Goal: Information Seeking & Learning: Understand process/instructions

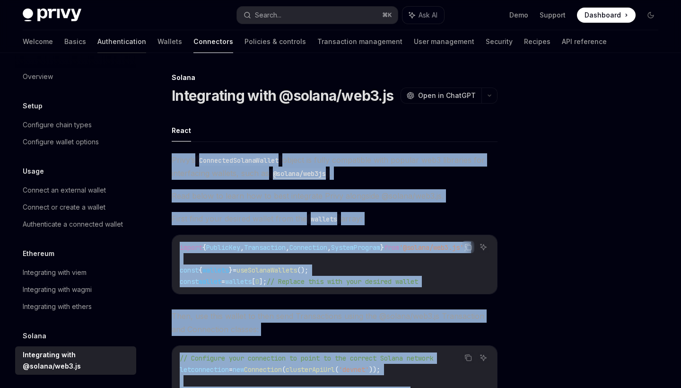
click at [97, 44] on link "Authentication" at bounding box center [121, 41] width 49 height 23
type textarea "*"
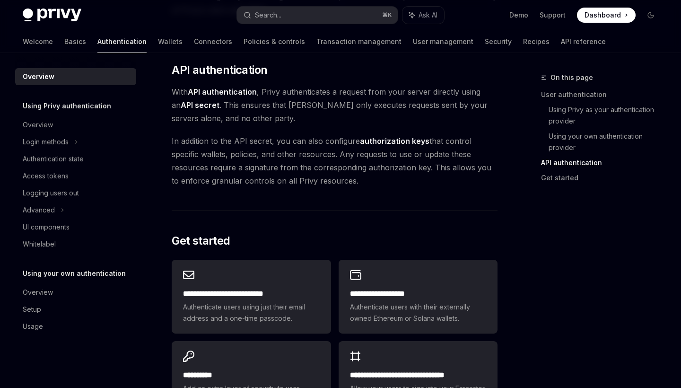
scroll to position [729, 0]
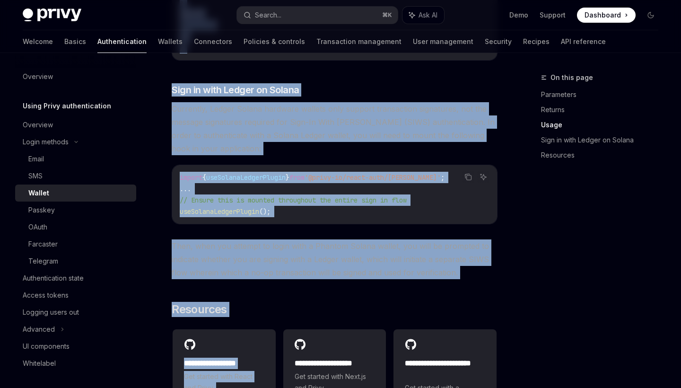
scroll to position [859, 0]
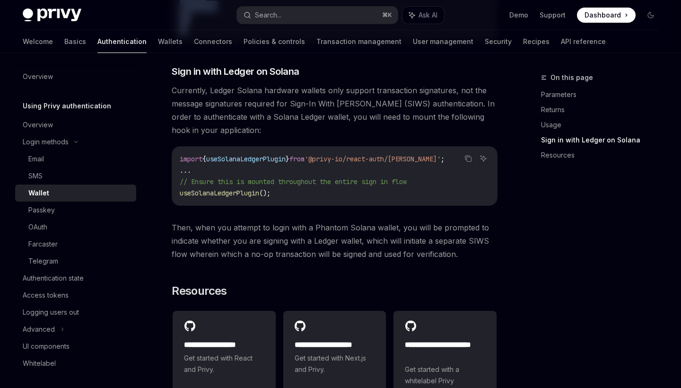
drag, startPoint x: 171, startPoint y: 125, endPoint x: 227, endPoint y: 62, distance: 84.3
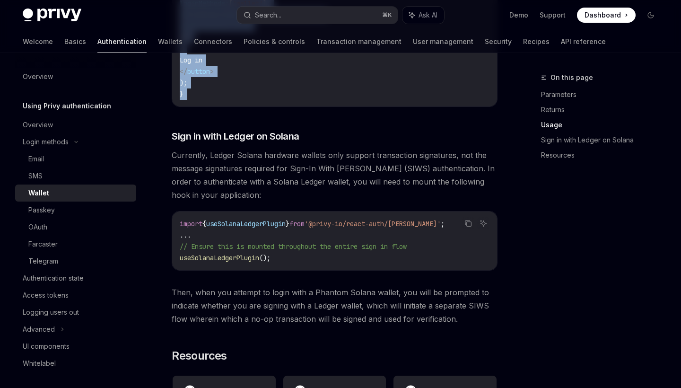
scroll to position [789, 0]
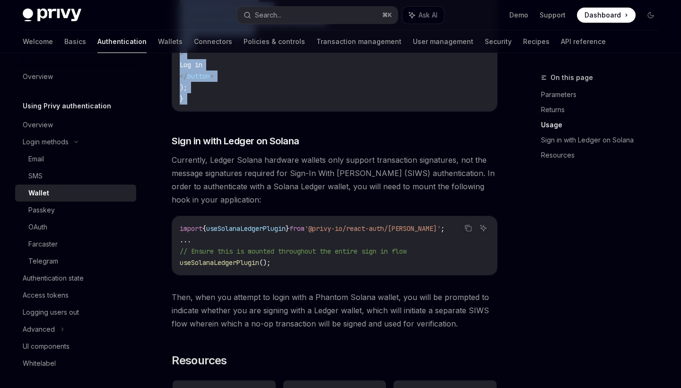
copy div "For users who already have wallets, Privy supports signing in with Ethereum (SI…"
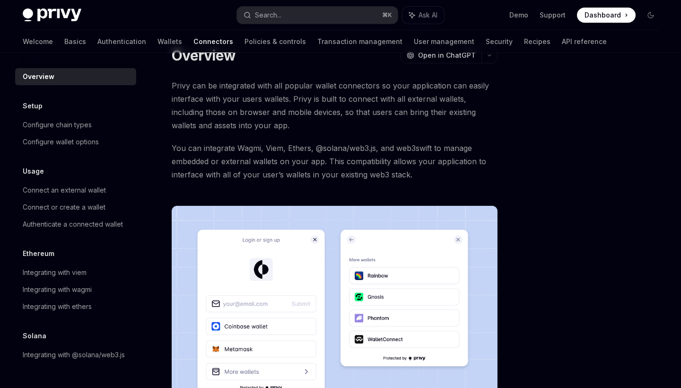
scroll to position [39, 0]
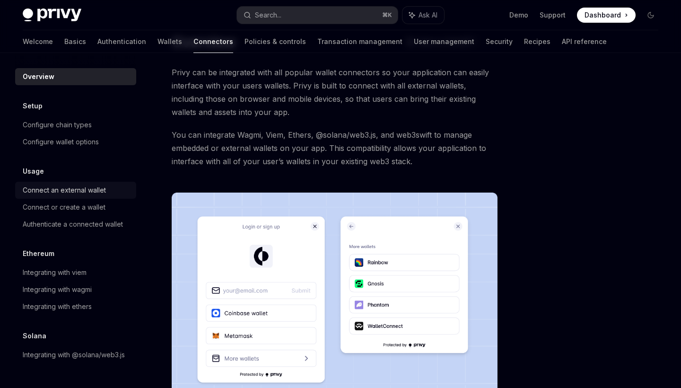
click at [84, 193] on div "Connect an external wallet" at bounding box center [64, 189] width 83 height 11
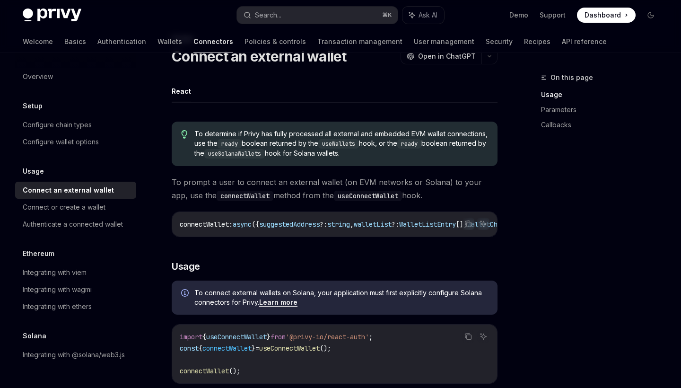
drag, startPoint x: 168, startPoint y: 179, endPoint x: 441, endPoint y: 190, distance: 272.9
copy span "To prompt a user to connect an external wallet (on EVM networks or Solana) to y…"
click at [467, 222] on icon "Copy the contents from the code block" at bounding box center [468, 224] width 5 height 5
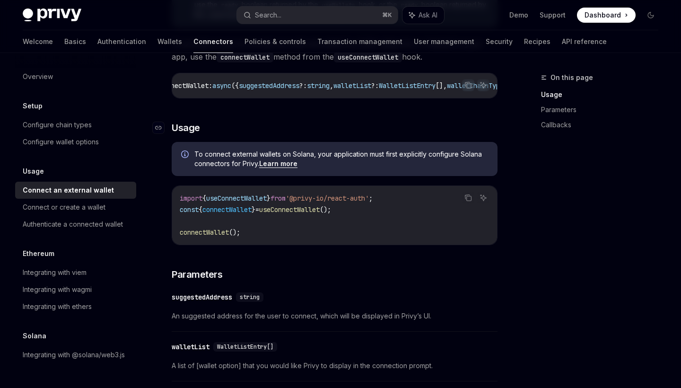
scroll to position [164, 0]
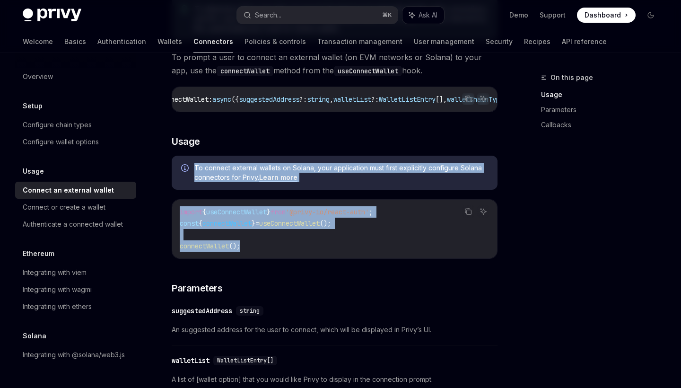
drag, startPoint x: 193, startPoint y: 166, endPoint x: 318, endPoint y: 247, distance: 148.7
click at [318, 247] on div "To determine if Privy has fully processed all external and embedded EVM wallet …" at bounding box center [335, 365] width 326 height 752
copy div "To connect external wallets on Solana, your application must first explicitly c…"
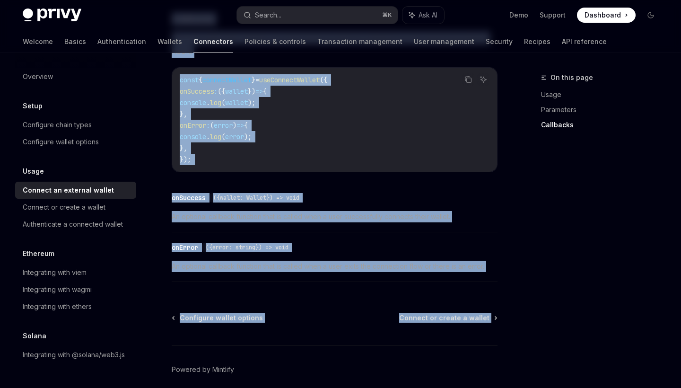
scroll to position [658, 0]
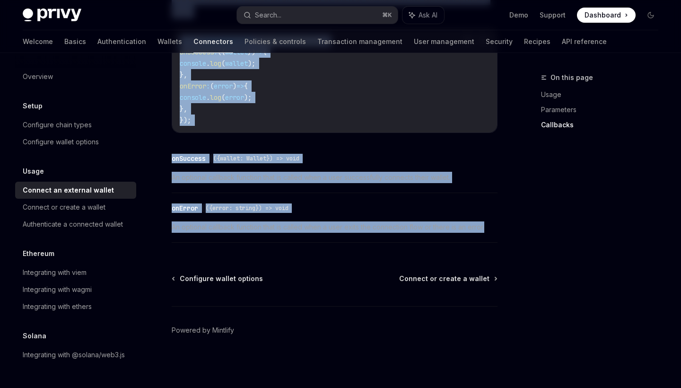
drag, startPoint x: 173, startPoint y: 161, endPoint x: 495, endPoint y: 239, distance: 331.7
copy div "Parameters ​ suggestedAddress string An suggested address for the user to conne…"
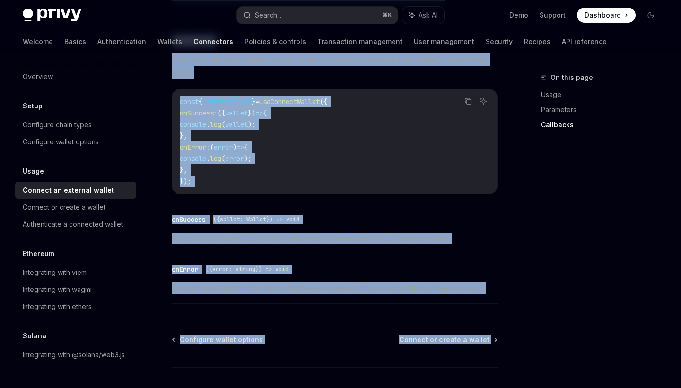
scroll to position [662, 0]
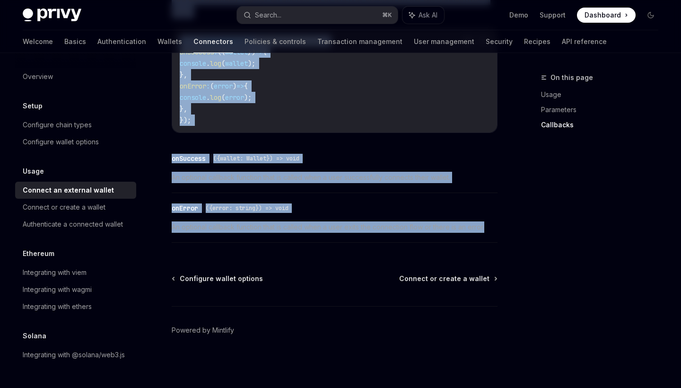
drag, startPoint x: 168, startPoint y: 219, endPoint x: 495, endPoint y: 225, distance: 327.1
copy div "To prompt a user to connect an external wallet (on EVM networks or Solana) to y…"
click at [64, 141] on div "Configure wallet options" at bounding box center [61, 141] width 76 height 11
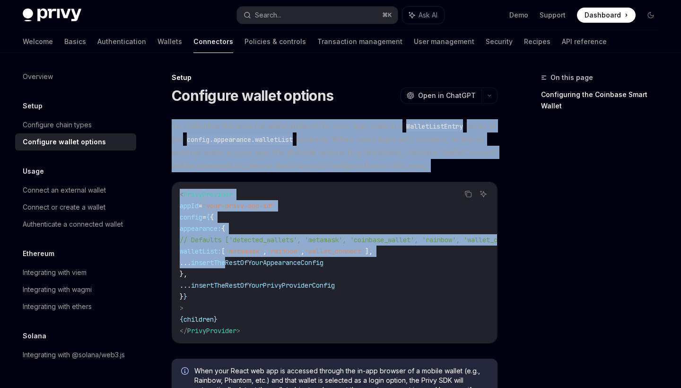
drag, startPoint x: 170, startPoint y: 123, endPoint x: 252, endPoint y: 262, distance: 161.1
click at [55, 121] on div "Configure chain types" at bounding box center [57, 124] width 69 height 11
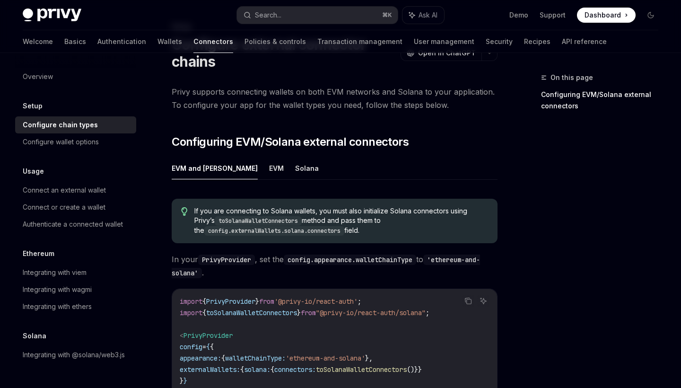
scroll to position [52, 0]
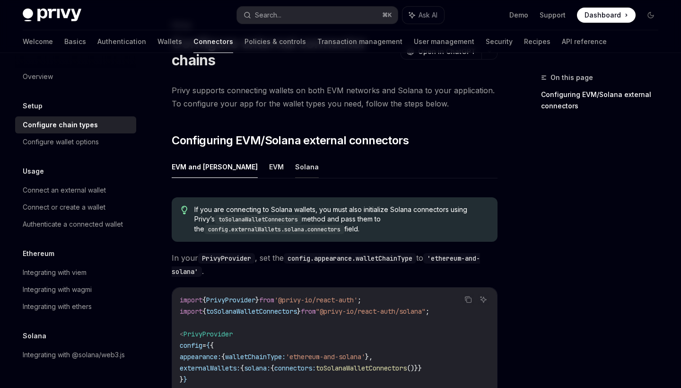
click at [295, 164] on button "Solana" at bounding box center [307, 166] width 24 height 22
type textarea "*"
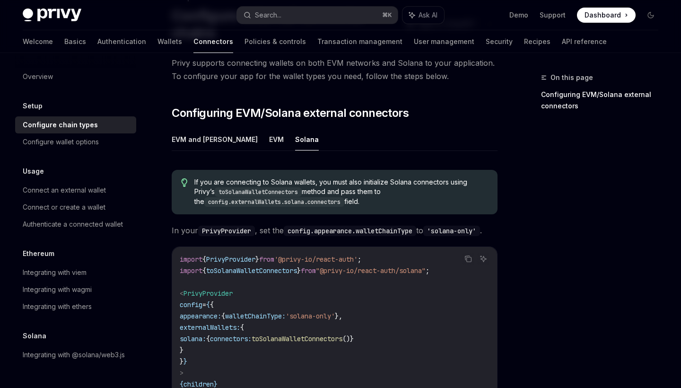
scroll to position [123, 0]
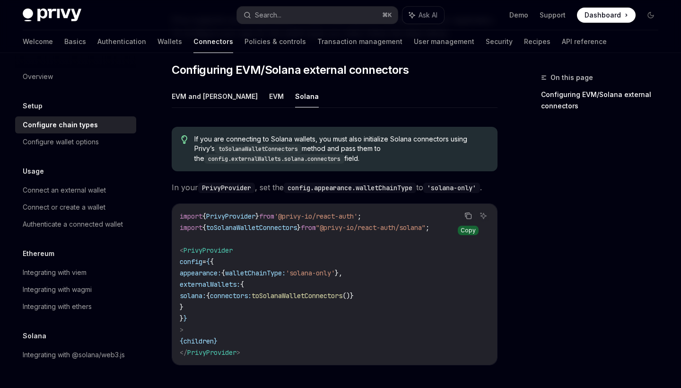
click at [466, 219] on icon "Copy the contents from the code block" at bounding box center [468, 216] width 8 height 8
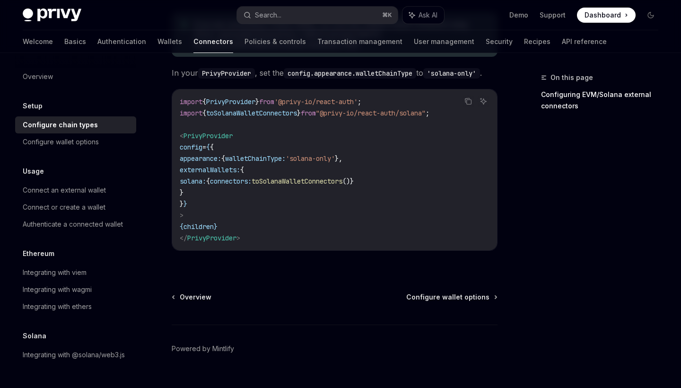
scroll to position [269, 0]
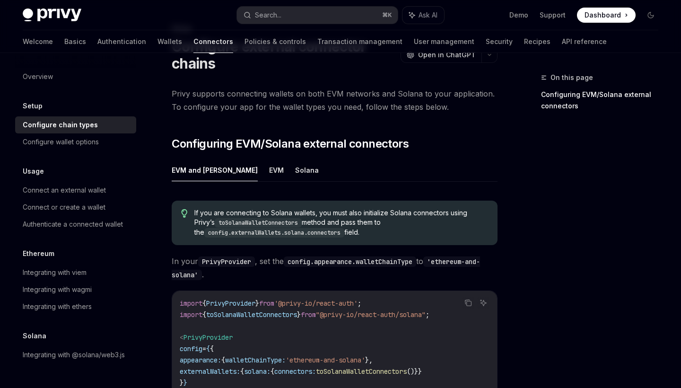
scroll to position [59, 0]
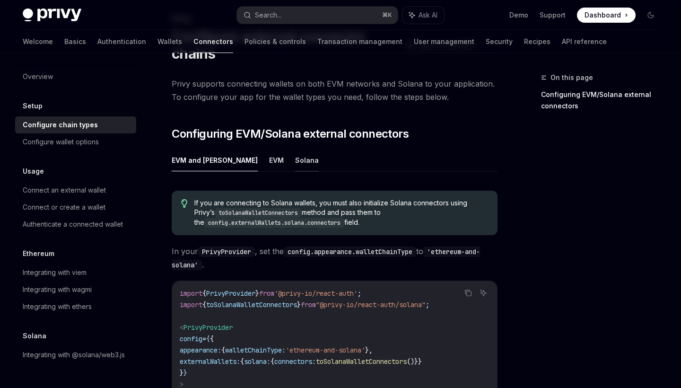
click at [295, 159] on button "Solana" at bounding box center [307, 160] width 24 height 22
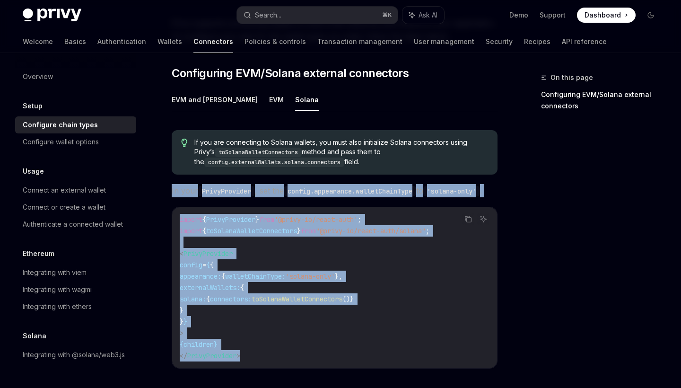
scroll to position [144, 0]
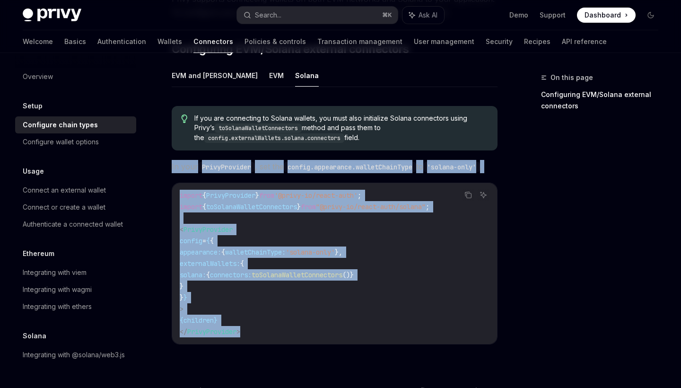
drag, startPoint x: 171, startPoint y: 251, endPoint x: 288, endPoint y: 348, distance: 152.4
click at [288, 348] on div "Setup Configure external connector chains OpenAI Open in ChatGPT OpenAI Open in…" at bounding box center [245, 213] width 507 height 571
copy div "In your PrivyProvider , set the config.appearance.walletChainType to 'solana-on…"
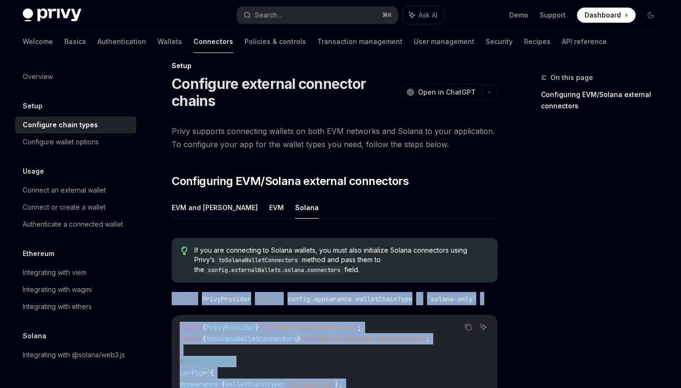
scroll to position [0, 0]
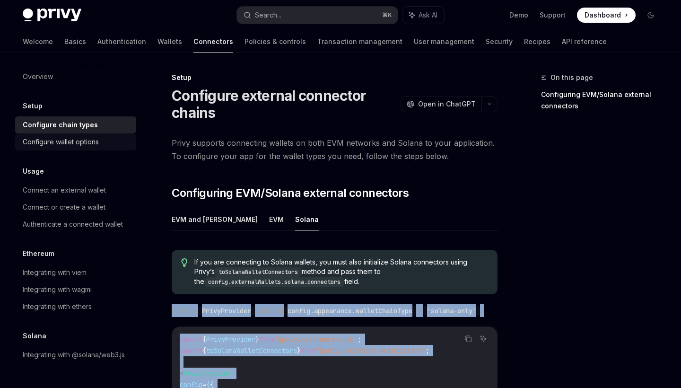
click at [78, 144] on div "Configure wallet options" at bounding box center [61, 141] width 76 height 11
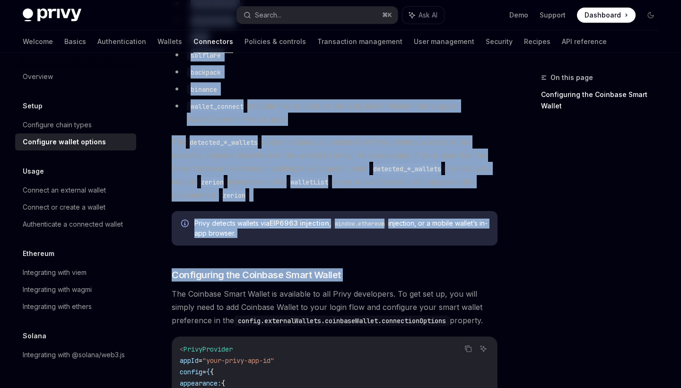
scroll to position [838, 0]
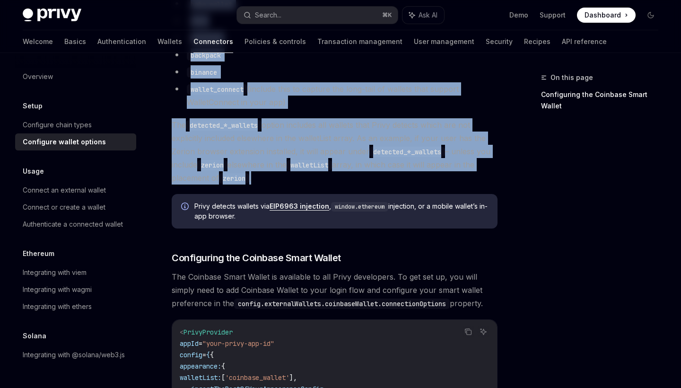
drag, startPoint x: 167, startPoint y: 123, endPoint x: 283, endPoint y: 175, distance: 126.5
click at [283, 175] on div "Setup Configure wallet options OpenAI Open in ChatGPT OpenAI Open in ChatGPT To…" at bounding box center [245, 88] width 507 height 1711
copy div "To customize the external wallet options for your app, pass in a WalletListEntr…"
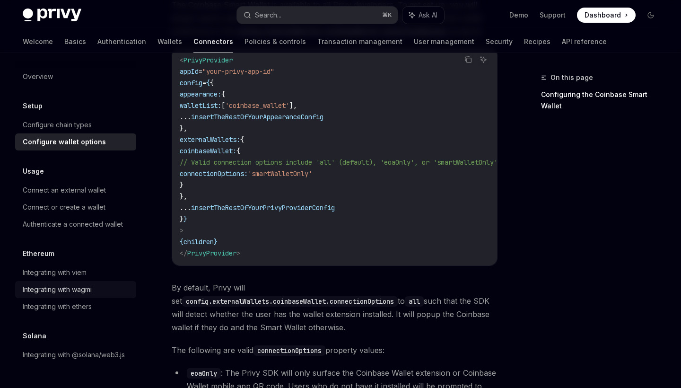
scroll to position [1112, 0]
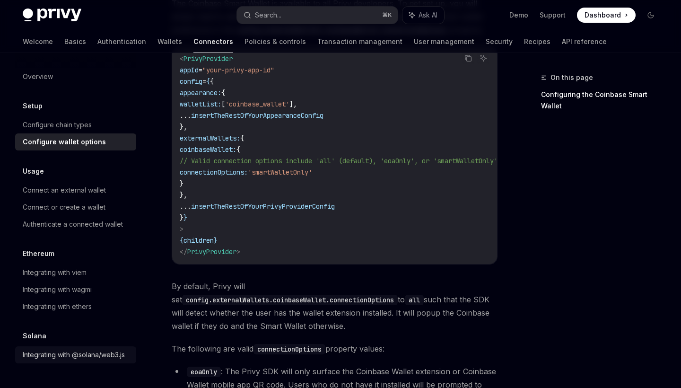
click at [65, 358] on div "Integrating with @solana/web3.js" at bounding box center [74, 354] width 102 height 11
type textarea "*"
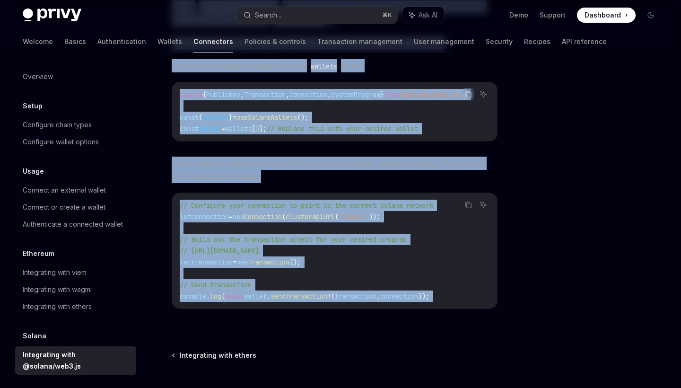
scroll to position [173, 0]
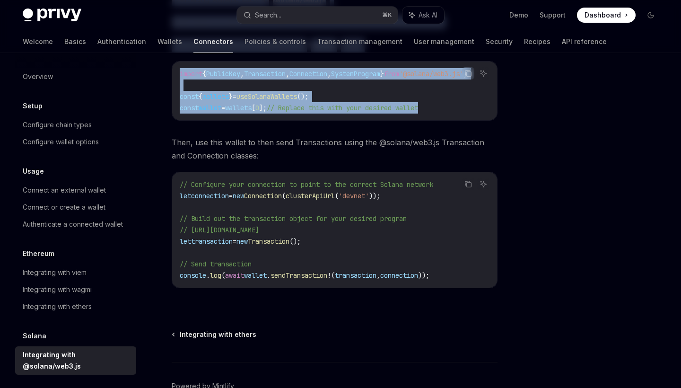
drag, startPoint x: 170, startPoint y: 157, endPoint x: 462, endPoint y: 109, distance: 296.0
click at [462, 109] on div "Solana Integrating with @solana/web3.js OpenAI Open in ChatGPT OpenAI Open in C…" at bounding box center [245, 170] width 507 height 545
copy div "Privy’s ConnectedSolanaWallet object is fully compatible with popular web3 libr…"
